Goal: Transaction & Acquisition: Purchase product/service

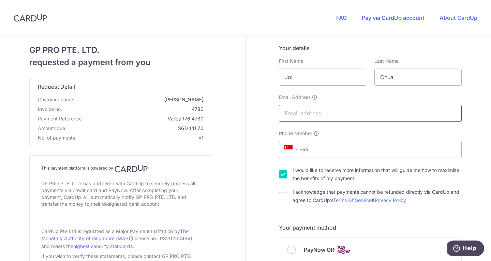
click at [294, 115] on input "Email Address" at bounding box center [370, 113] width 183 height 17
type input "[EMAIL_ADDRESS][DOMAIN_NAME]"
click at [333, 149] on input "Phone Number" at bounding box center [370, 149] width 183 height 17
type input "93681547"
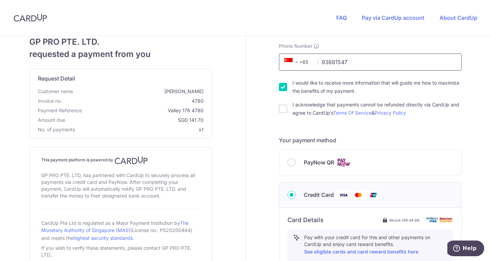
scroll to position [91, 0]
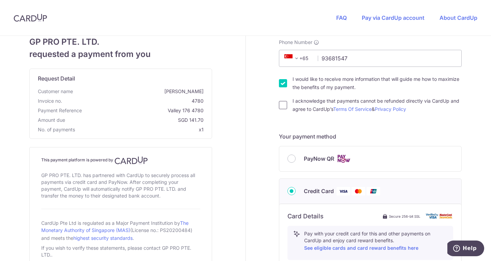
click at [281, 104] on input "I acknowledge that payments cannot be refunded directly via CardUp and agree to…" at bounding box center [283, 105] width 8 height 8
checkbox input "true"
click at [279, 82] on input "I would like to receive more information that will guide me how to maximize the…" at bounding box center [283, 83] width 8 height 8
checkbox input "false"
click at [252, 183] on div "Your details First Name [PERSON_NAME] Last Name [PERSON_NAME] Email Address [EM…" at bounding box center [371, 219] width 250 height 549
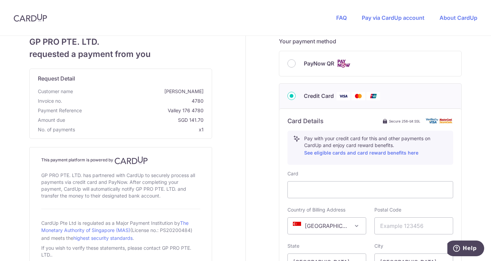
scroll to position [188, 0]
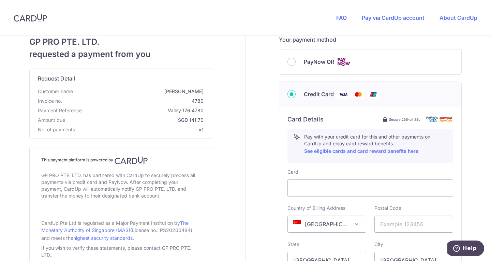
click at [325, 182] on div at bounding box center [371, 187] width 166 height 17
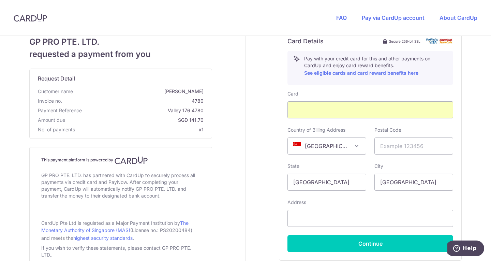
scroll to position [267, 0]
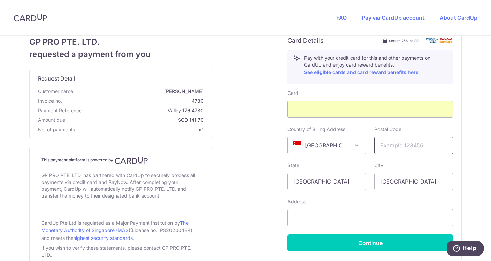
click at [395, 146] on input "text" at bounding box center [413, 145] width 79 height 17
type input "238871"
type input "[STREET_ADDRESS]"
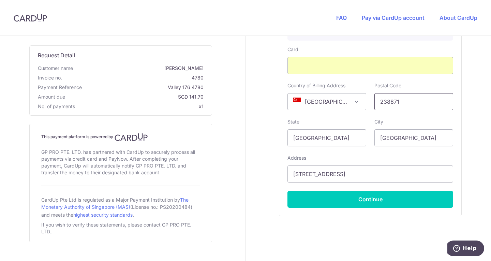
scroll to position [311, 0]
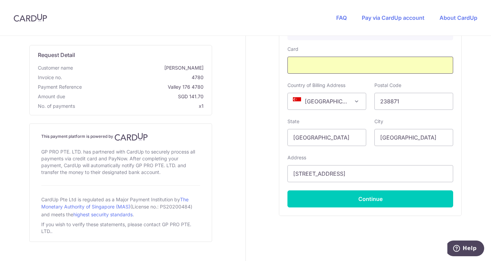
click at [436, 72] on div at bounding box center [371, 65] width 166 height 17
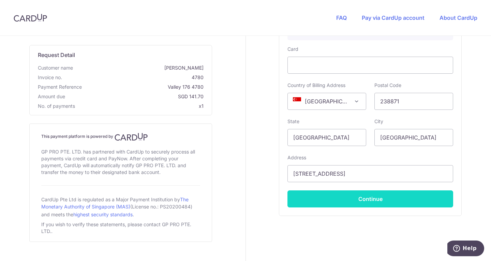
click at [368, 198] on button "Continue" at bounding box center [371, 198] width 166 height 17
type input "**** 9888"
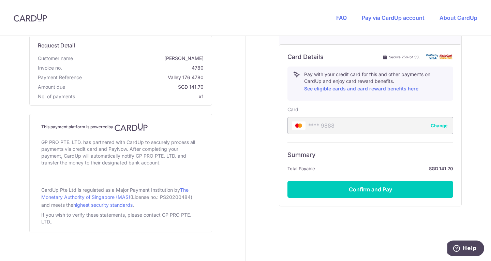
scroll to position [253, 0]
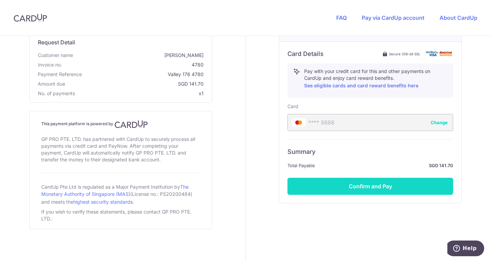
click at [370, 188] on button "Confirm and Pay" at bounding box center [371, 186] width 166 height 17
